Goal: Transaction & Acquisition: Purchase product/service

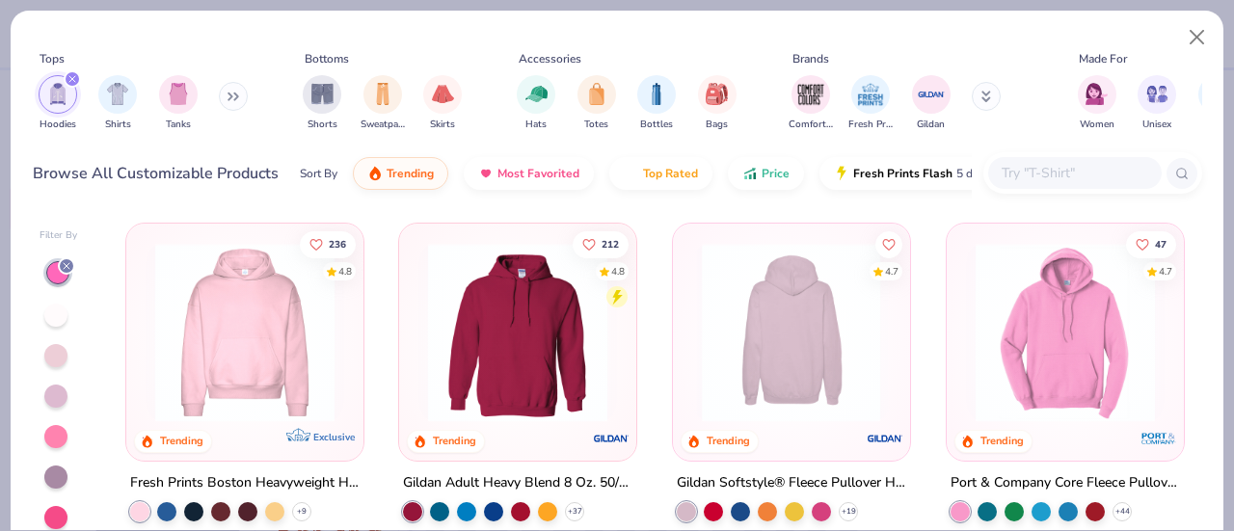
scroll to position [96, 0]
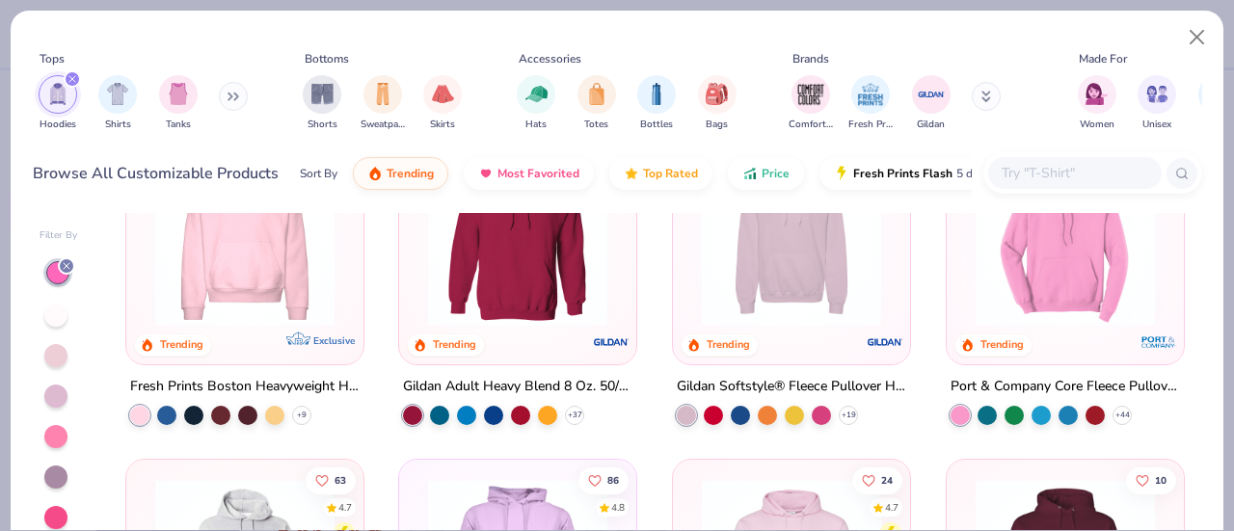
click at [489, 382] on div "Gildan Adult Heavy Blend 8 Oz. 50/50 Hooded Sweatshirt" at bounding box center [517, 387] width 229 height 24
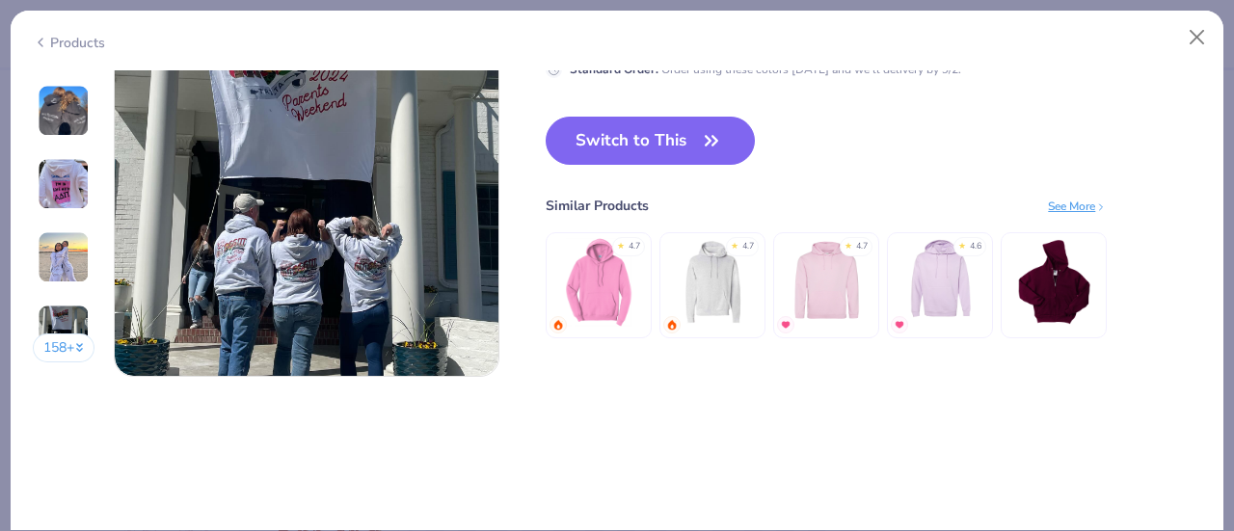
scroll to position [2535, 0]
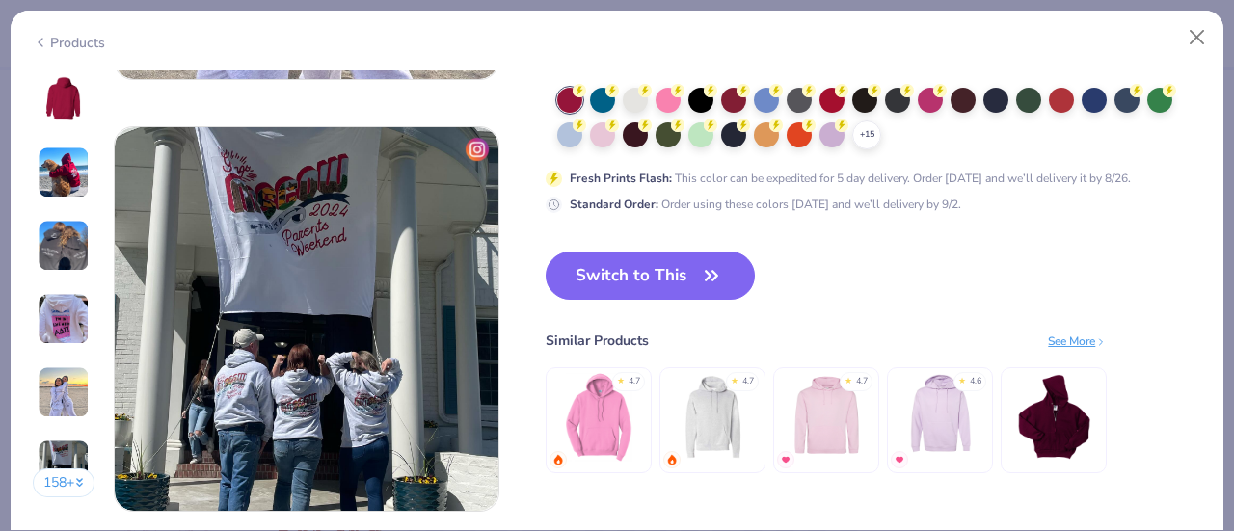
click at [1191, 257] on div "158 + 212 AH Alpha Chi Omega, [GEOGRAPHIC_DATA][US_STATE] DJ Delta Phi Epsilon,…" at bounding box center [617, 300] width 1212 height 461
click at [1185, 244] on div "Trending Most Favorited Top Rated 2.4M Clicks 8,100+ Orders 4.8 400+ Reviews Gi…" at bounding box center [872, 63] width 655 height 896
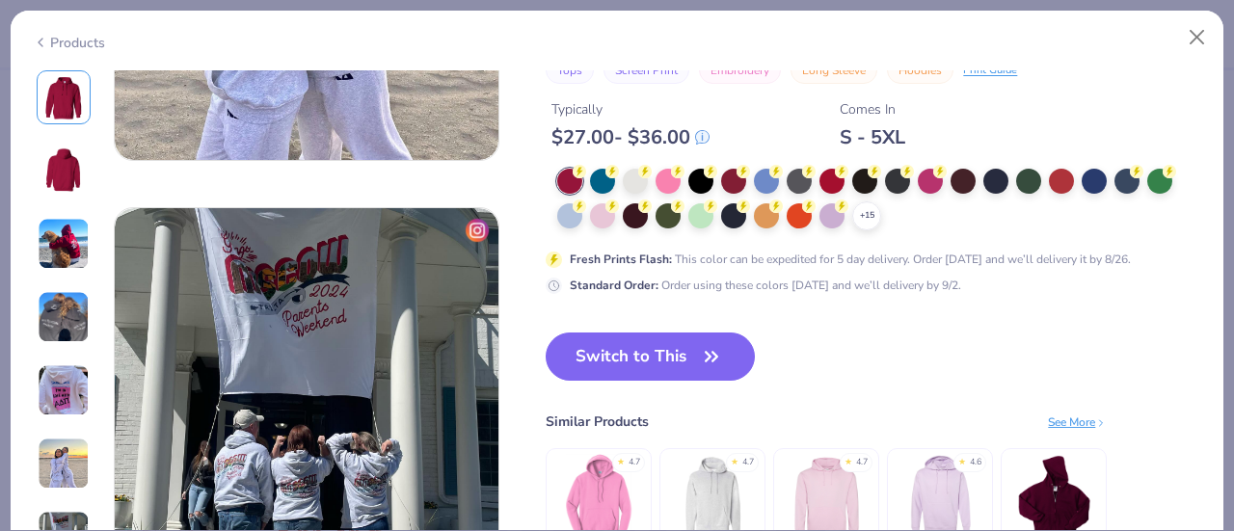
scroll to position [2438, 0]
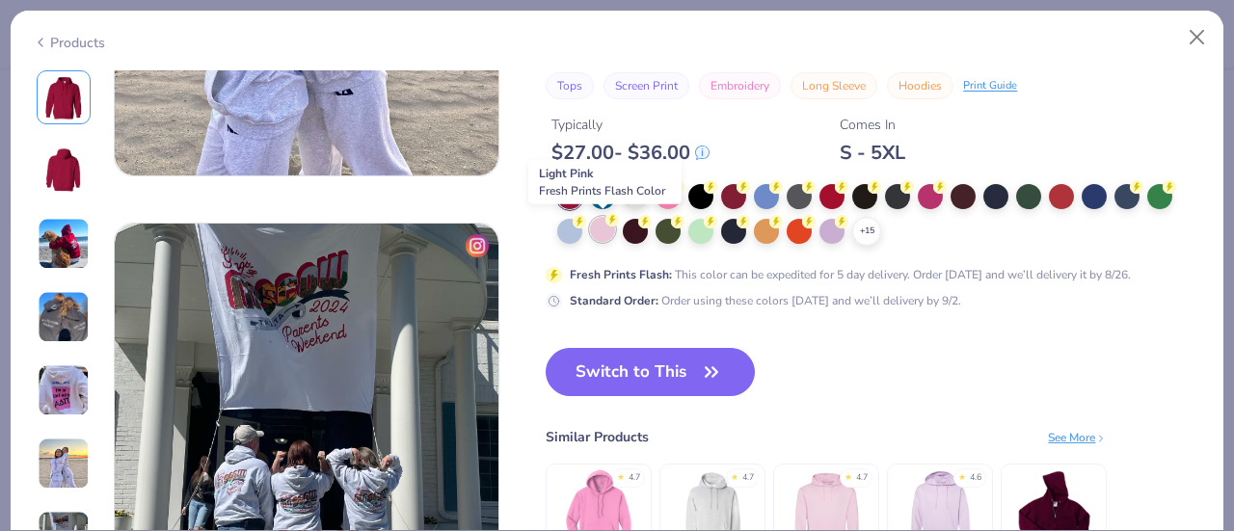
click at [600, 233] on div at bounding box center [602, 229] width 25 height 25
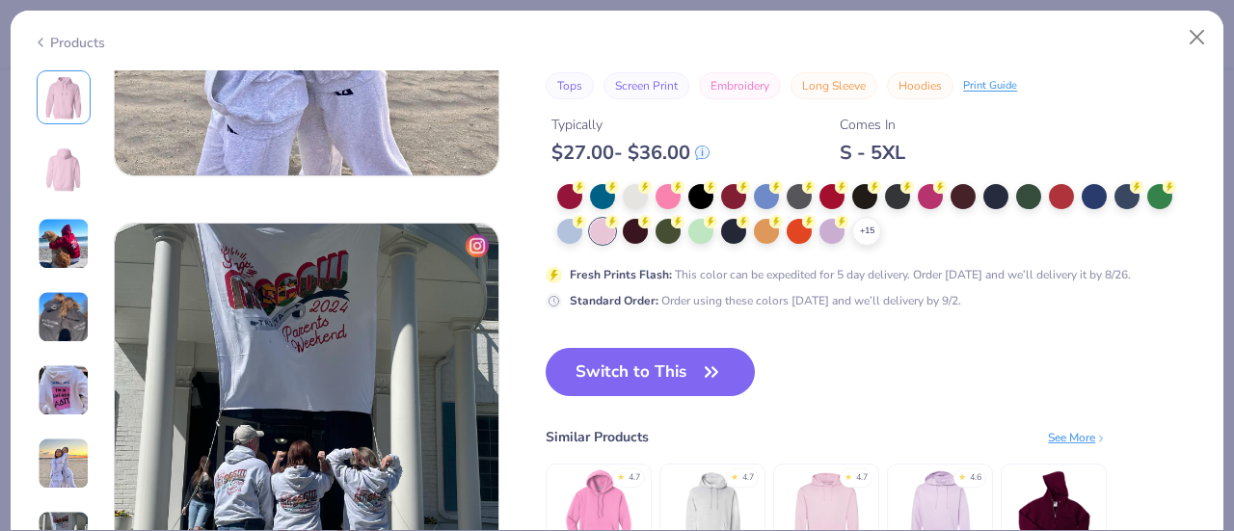
scroll to position [2342, 0]
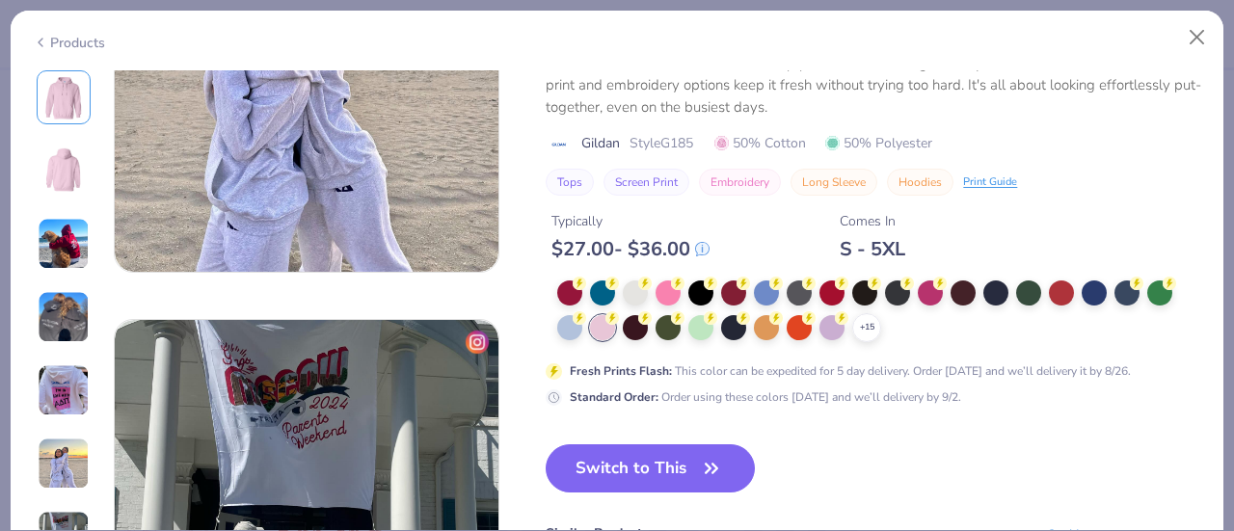
click at [886, 327] on div "+ 15" at bounding box center [879, 311] width 644 height 62
click at [879, 327] on div "+ 15" at bounding box center [866, 327] width 29 height 29
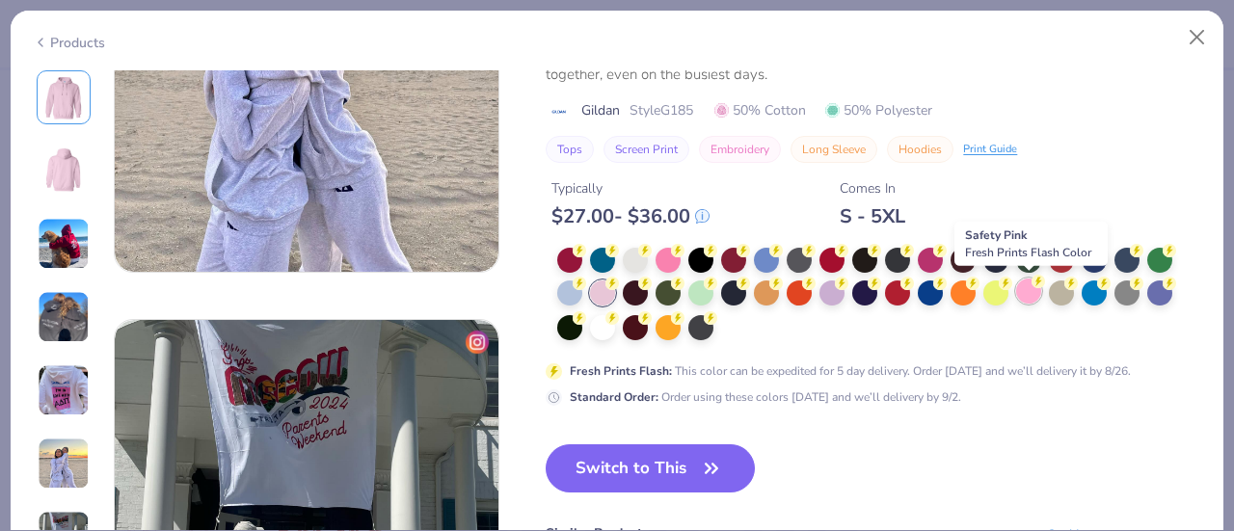
click at [1027, 286] on div at bounding box center [1028, 291] width 25 height 25
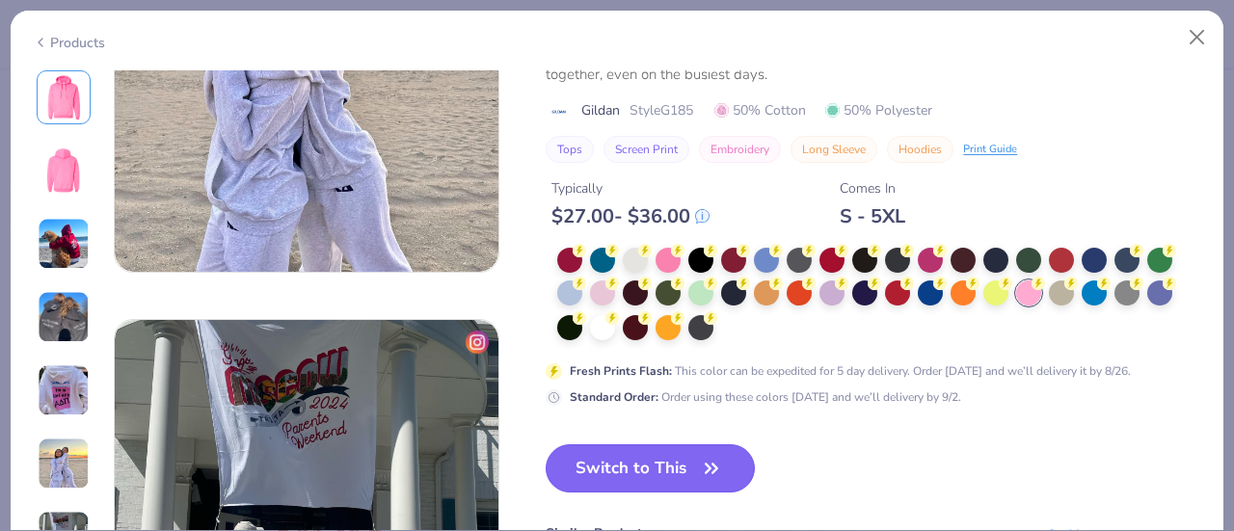
click at [670, 471] on button "Switch to This" at bounding box center [649, 468] width 209 height 48
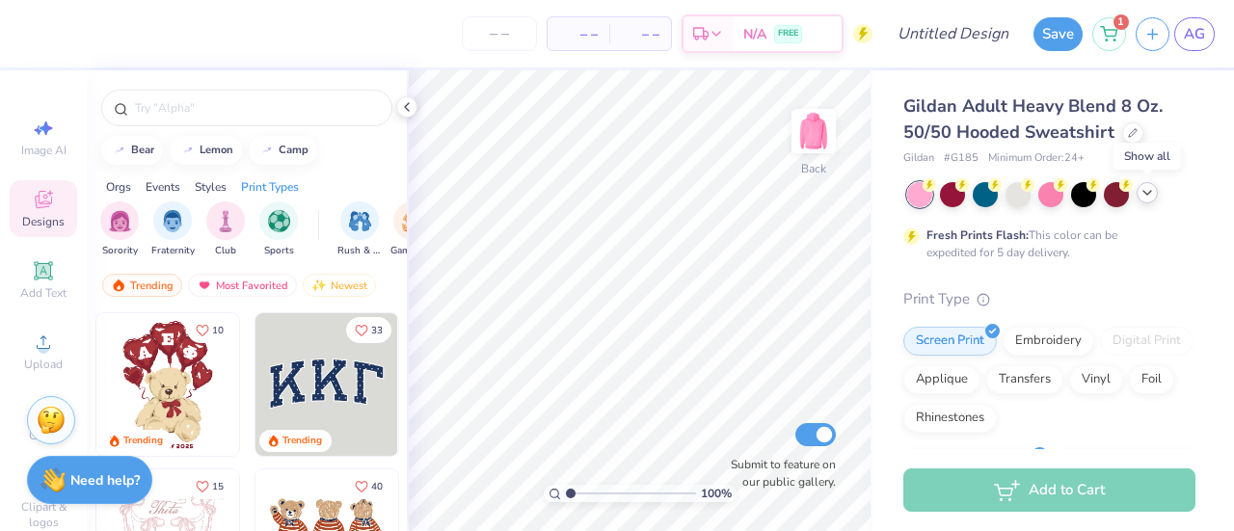
click at [1148, 201] on div at bounding box center [1146, 192] width 21 height 21
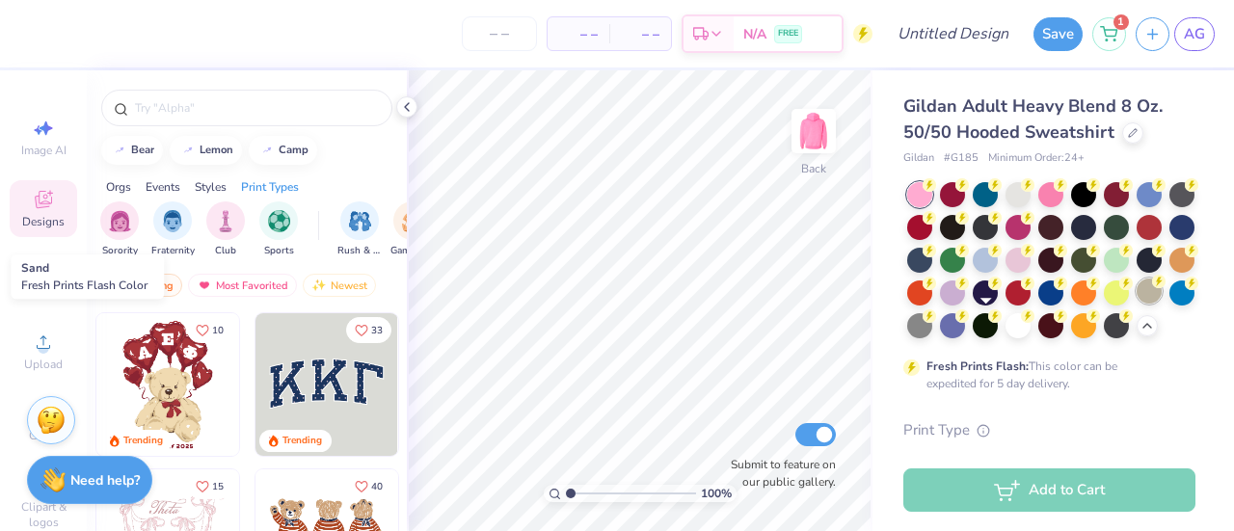
click at [1136, 304] on div at bounding box center [1148, 291] width 25 height 25
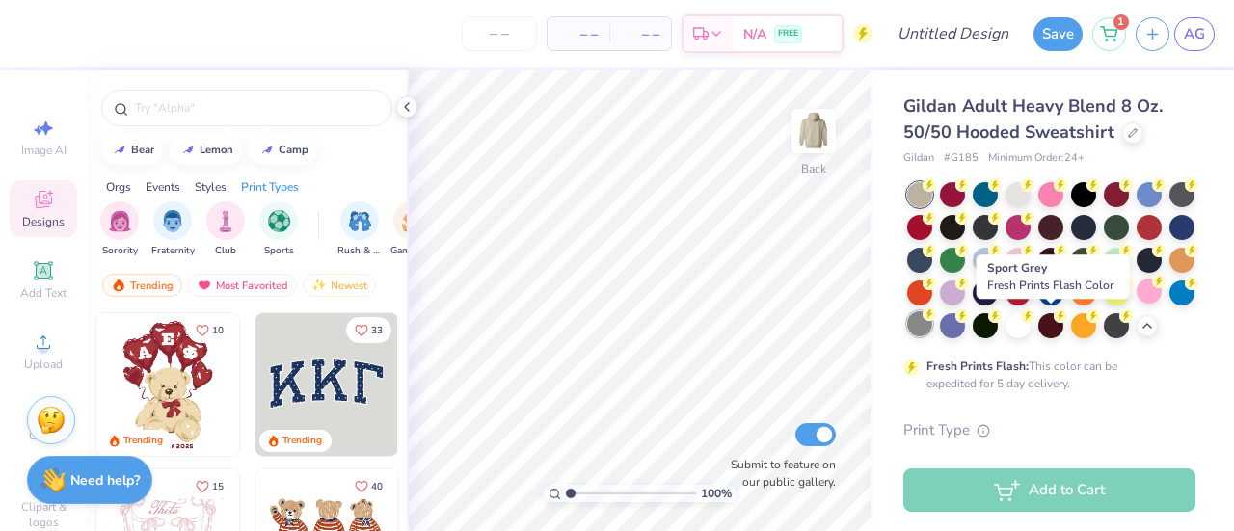
click at [932, 329] on div at bounding box center [919, 323] width 25 height 25
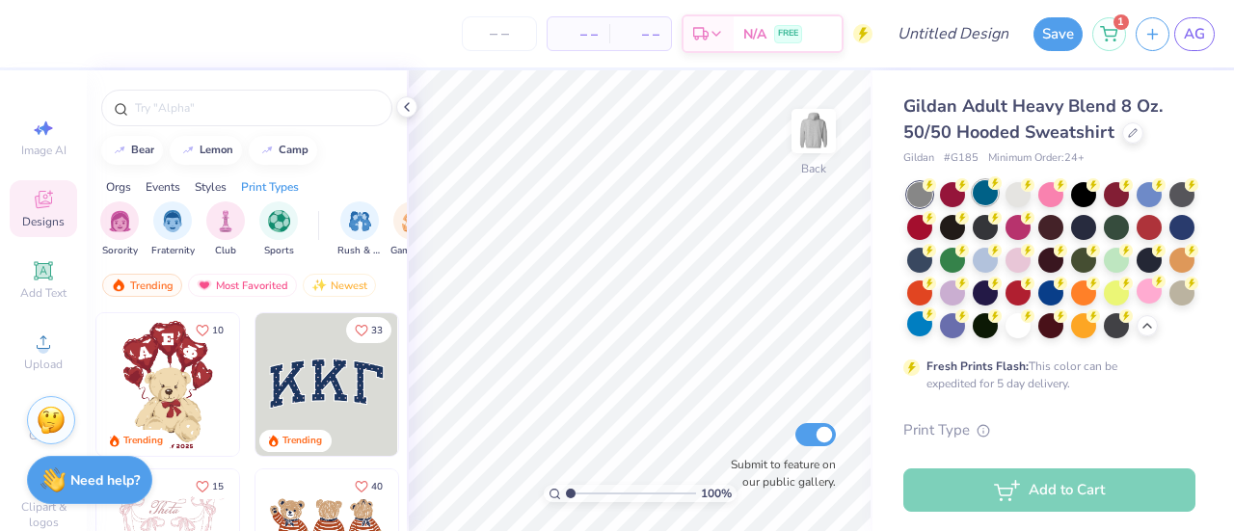
click at [974, 188] on div at bounding box center [984, 192] width 25 height 25
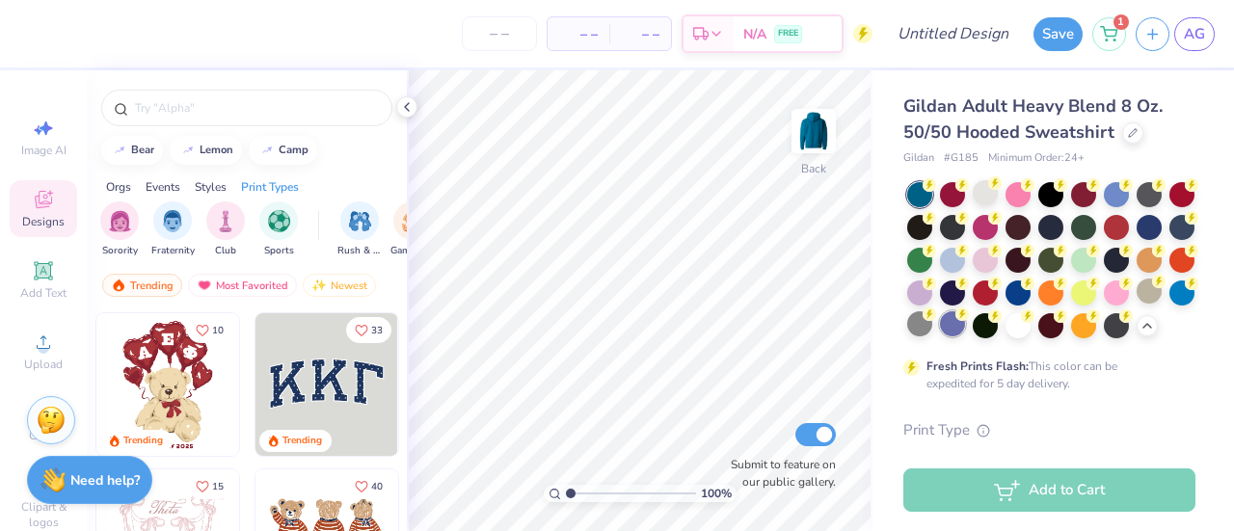
click at [965, 313] on div at bounding box center [952, 323] width 25 height 25
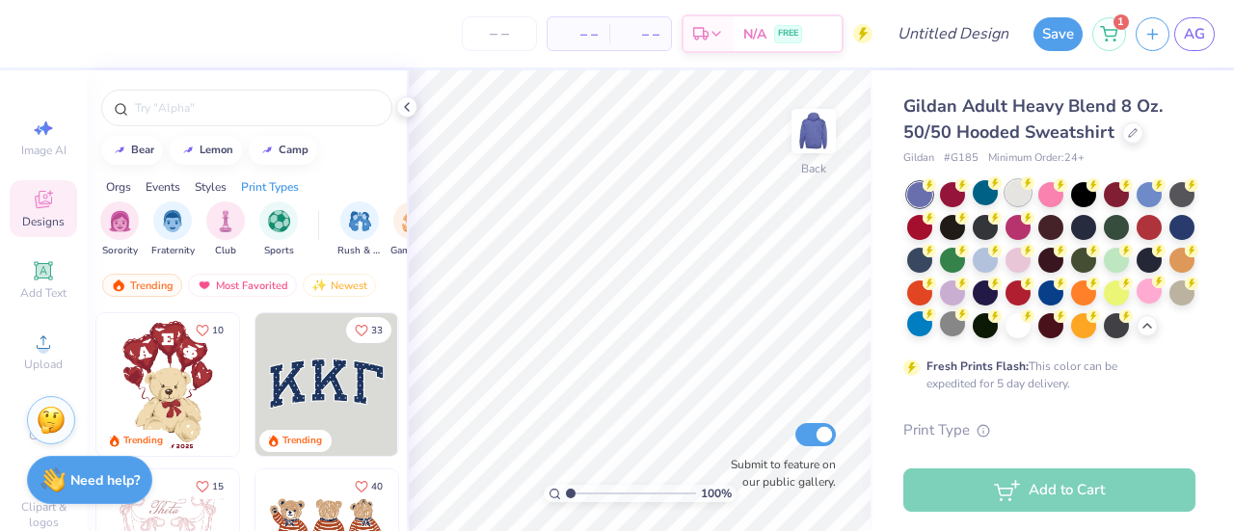
click at [1023, 199] on div at bounding box center [1017, 192] width 25 height 25
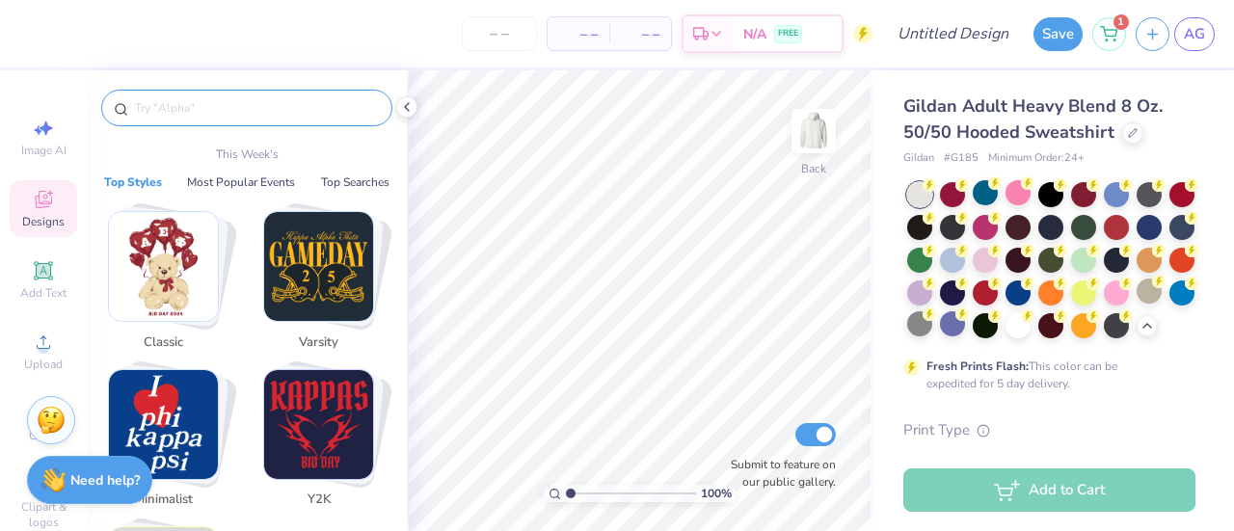
click at [335, 117] on input "text" at bounding box center [256, 107] width 247 height 19
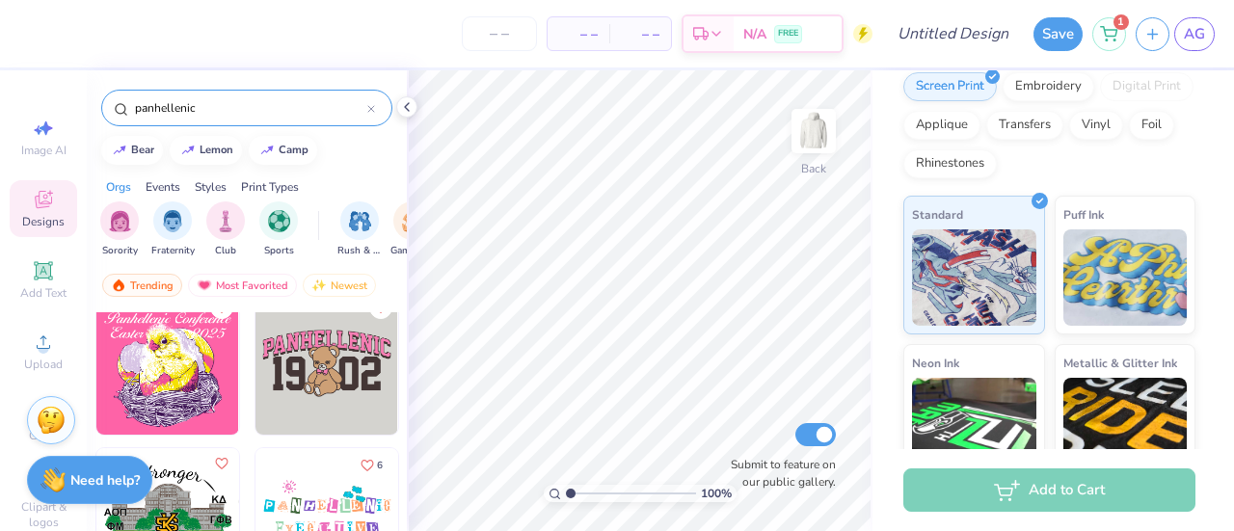
scroll to position [3826, 0]
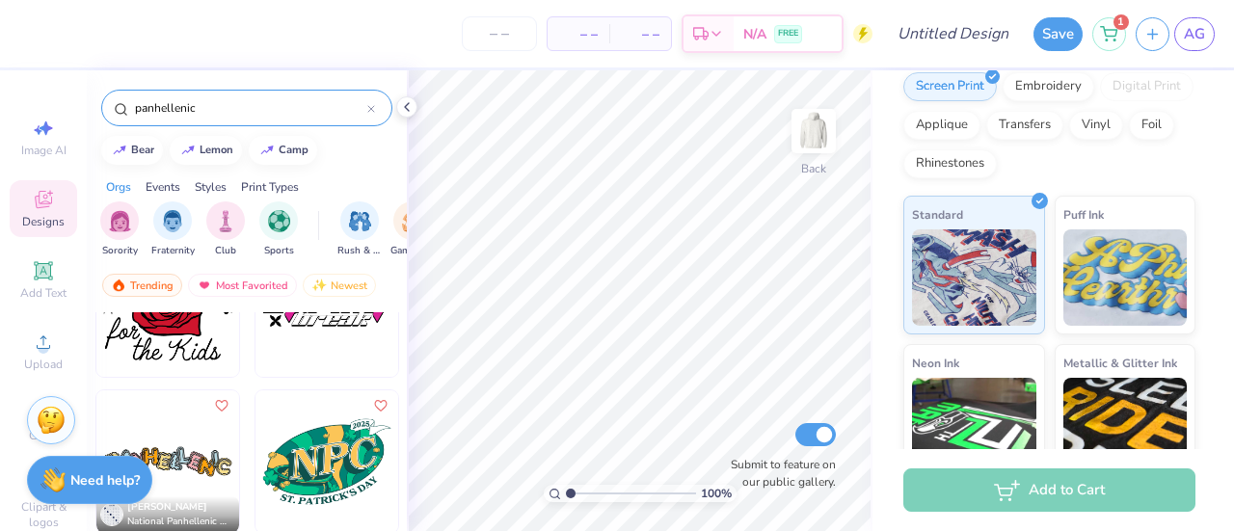
type input "panhellenic"
click at [390, 448] on div at bounding box center [326, 461] width 145 height 145
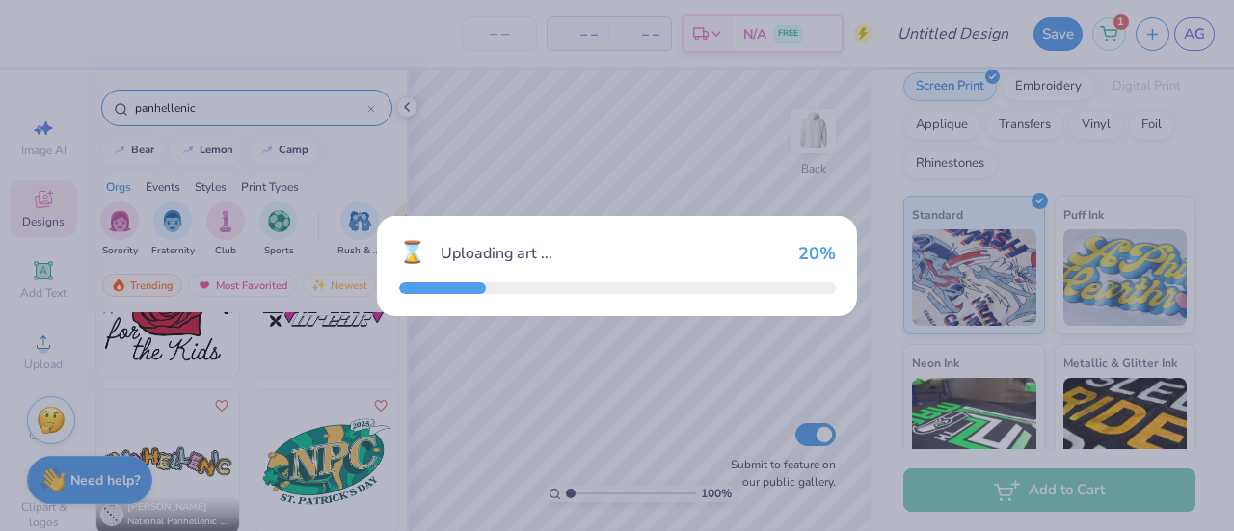
click at [391, 456] on div "⌛ Uploading art ... 20 %" at bounding box center [617, 265] width 1234 height 531
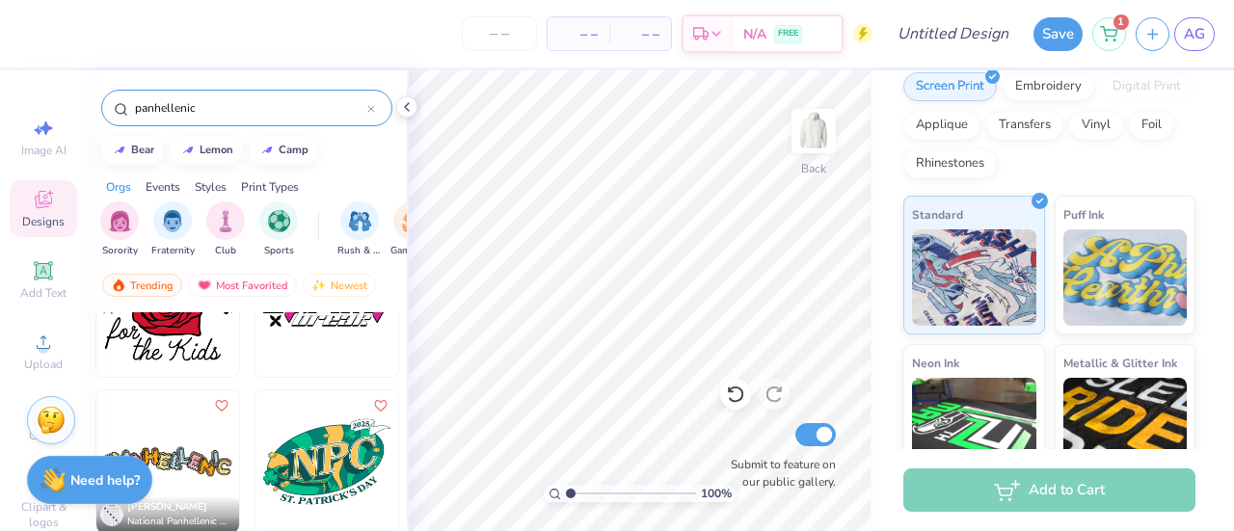
click at [206, 454] on img at bounding box center [167, 461] width 143 height 143
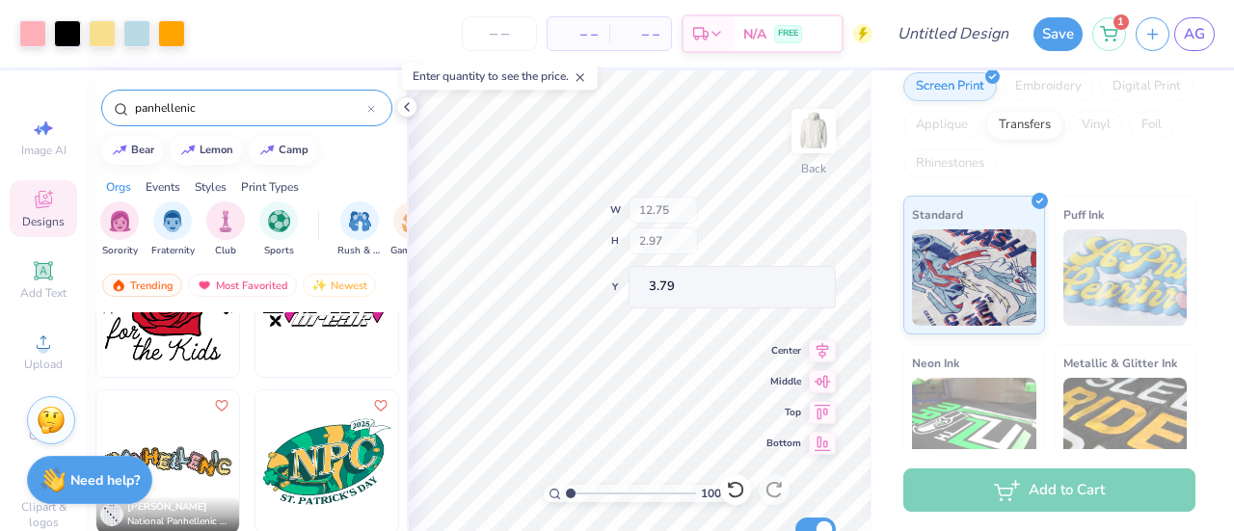
type input "3.79"
